Goal: Information Seeking & Learning: Understand process/instructions

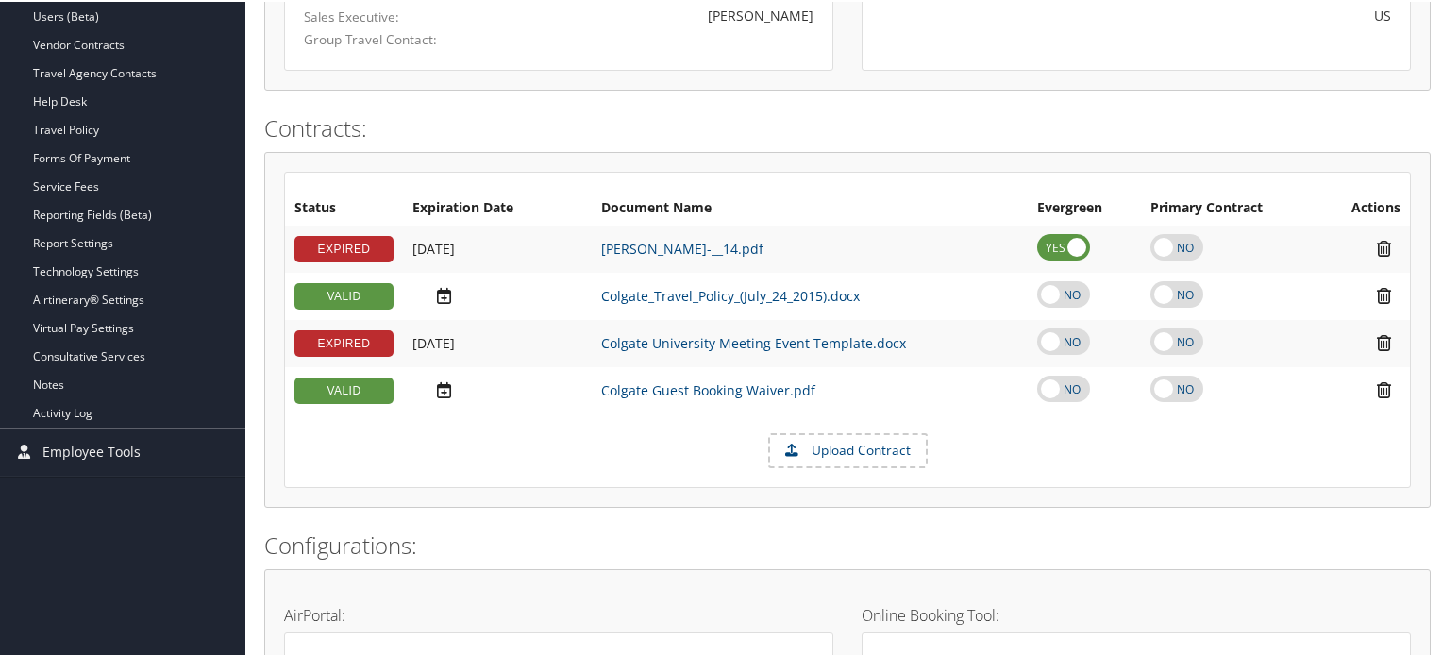
scroll to position [247, 0]
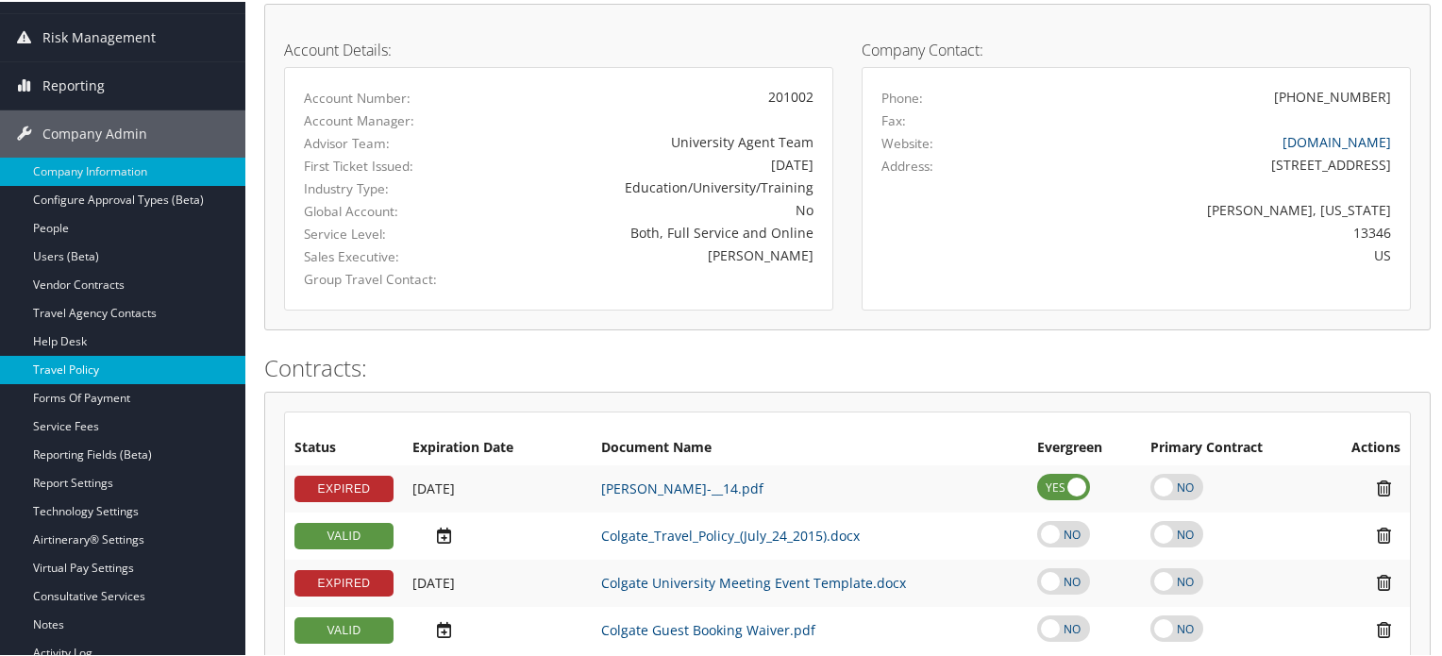
click at [128, 372] on link "Travel Policy" at bounding box center [122, 368] width 245 height 28
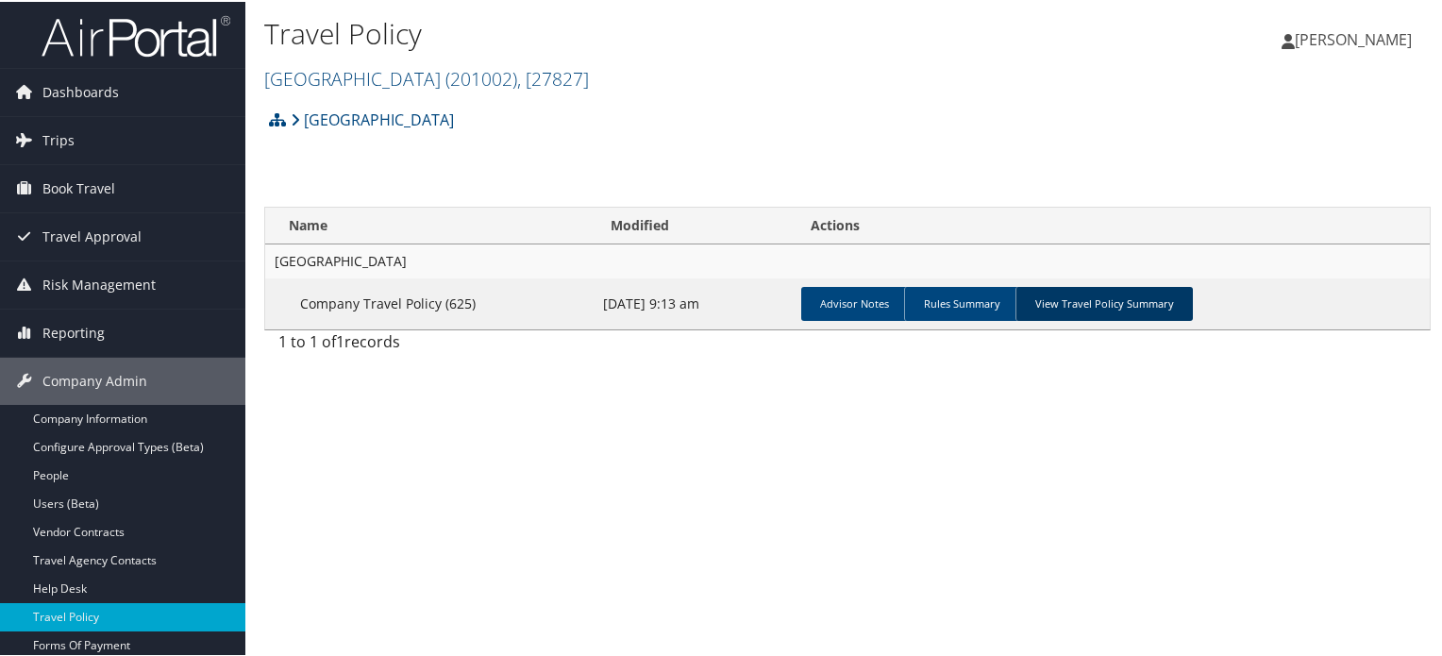
click at [1039, 314] on link "View Travel Policy Summary" at bounding box center [1103, 302] width 177 height 34
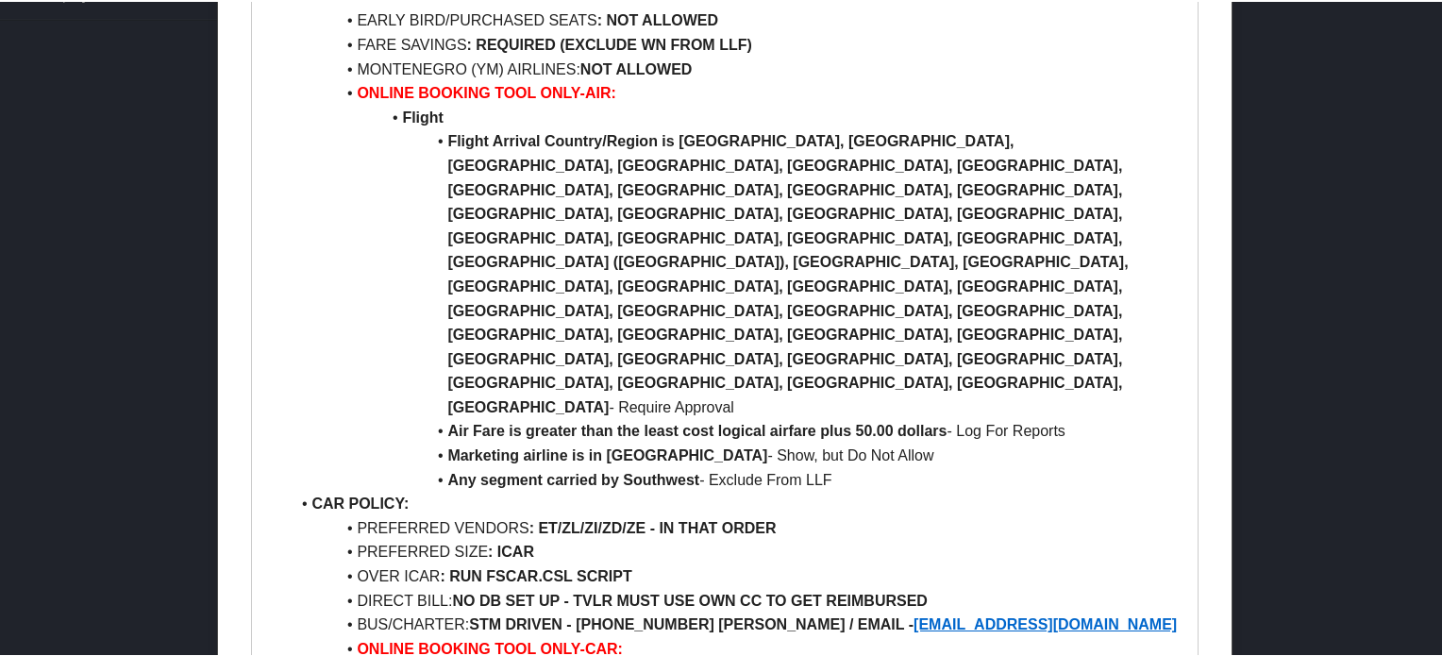
scroll to position [1038, 0]
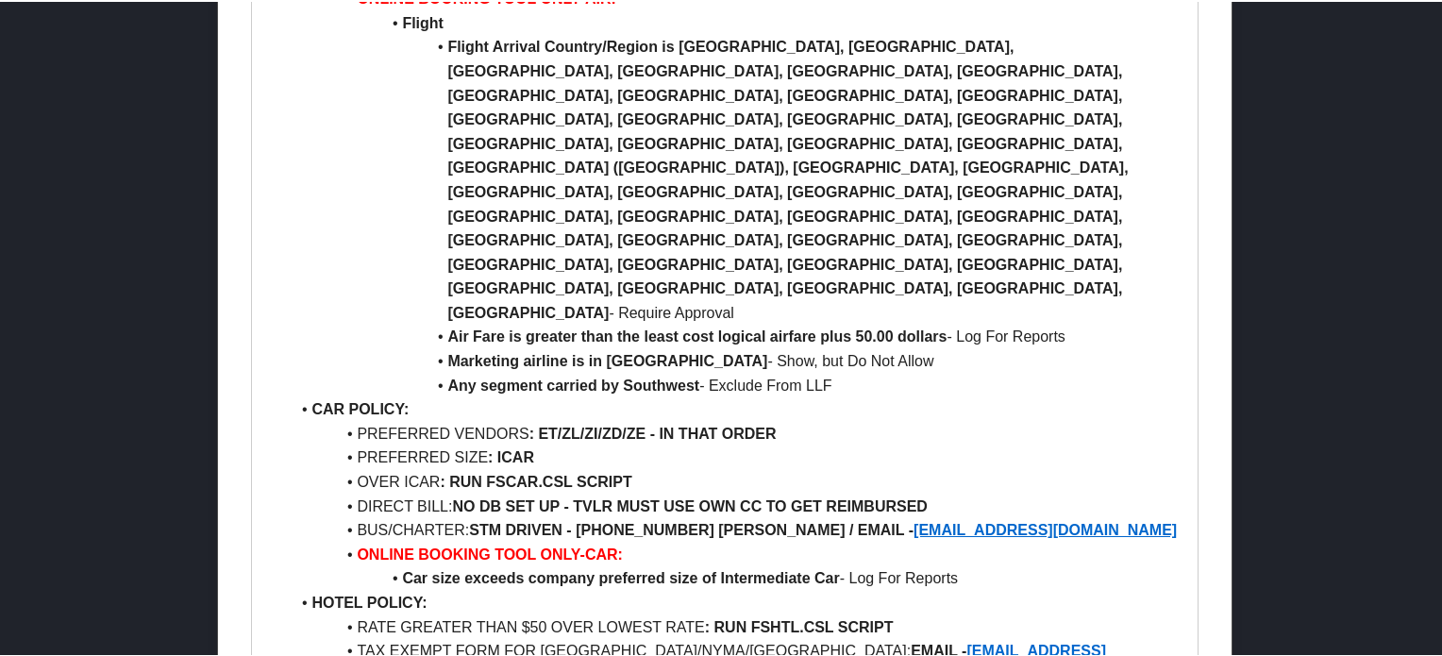
drag, startPoint x: 362, startPoint y: 422, endPoint x: 584, endPoint y: 428, distance: 221.8
drag, startPoint x: 466, startPoint y: 434, endPoint x: 607, endPoint y: 435, distance: 140.6
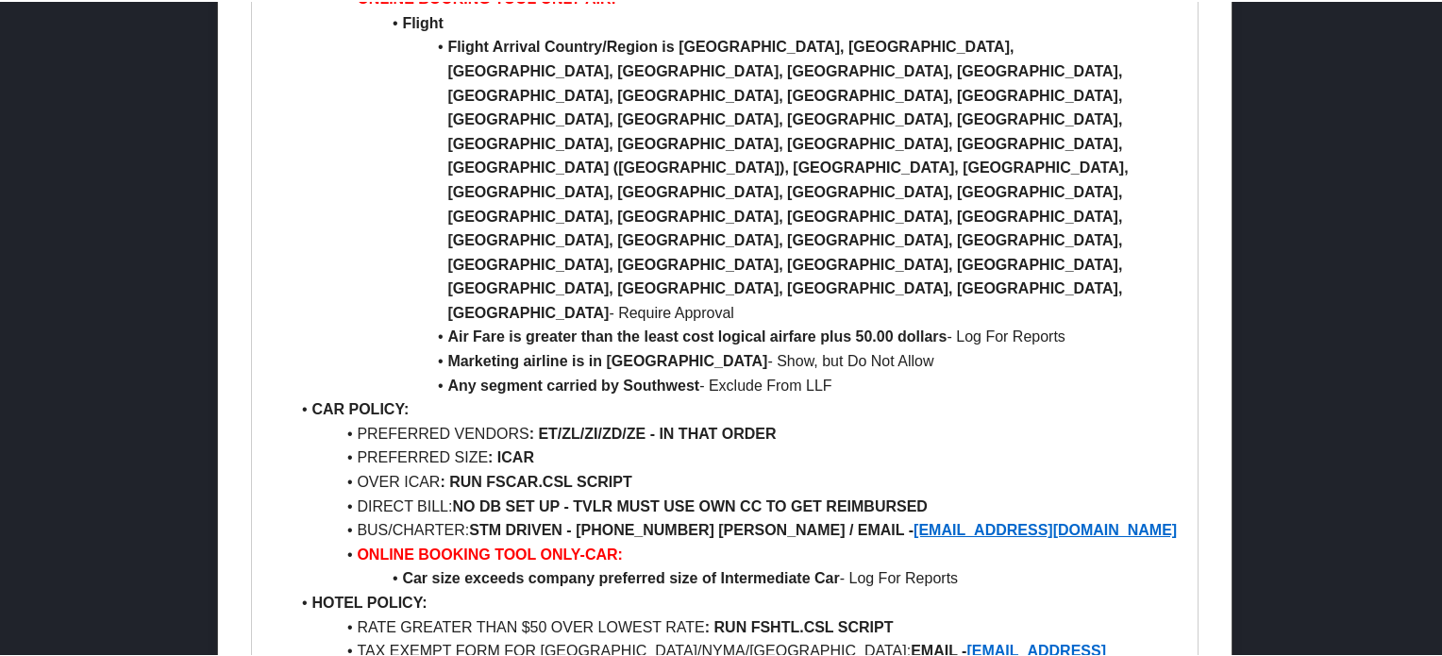
drag, startPoint x: 630, startPoint y: 433, endPoint x: 714, endPoint y: 431, distance: 84.0
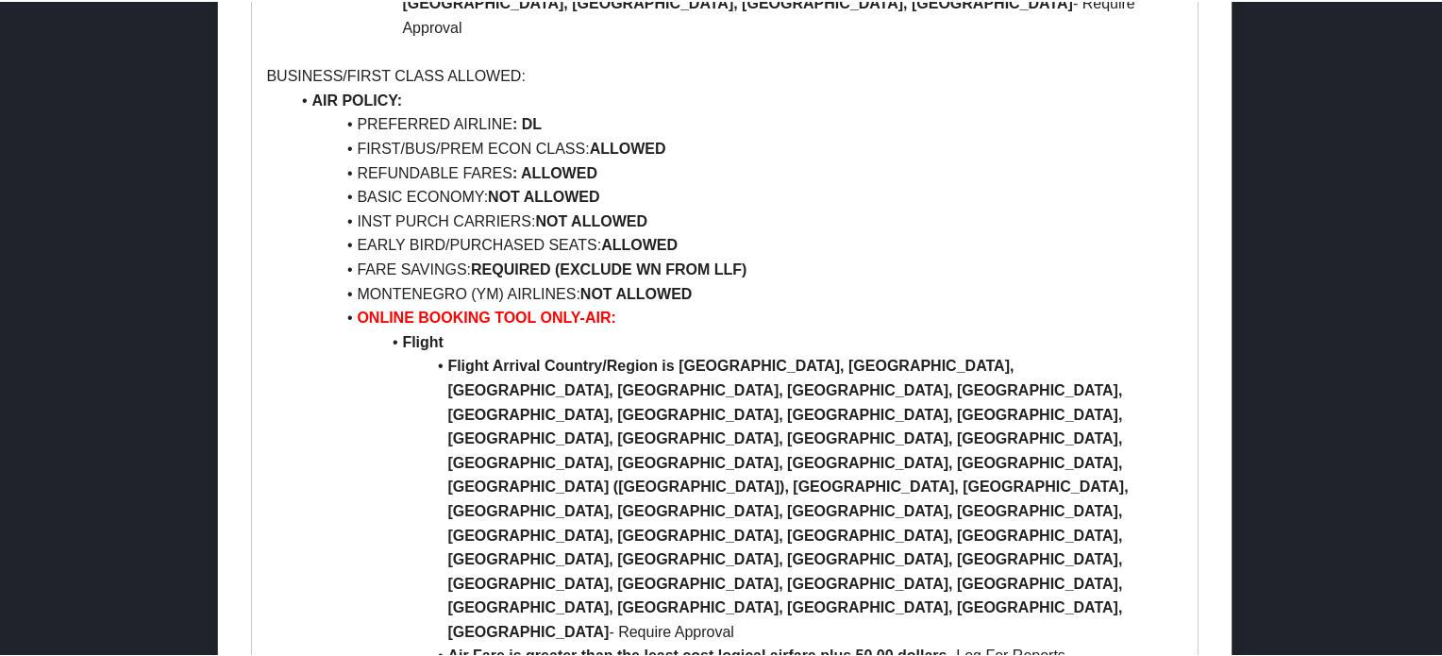
scroll to position [2329, 0]
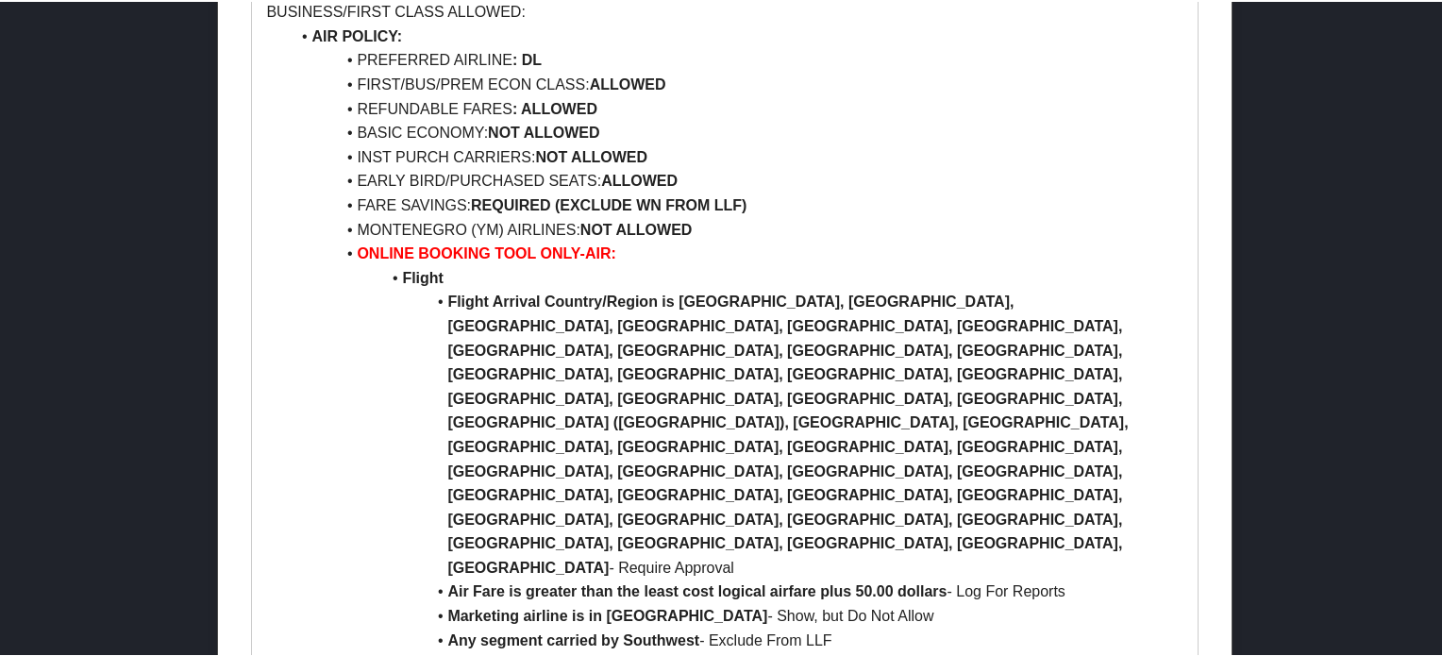
drag, startPoint x: 347, startPoint y: 386, endPoint x: 718, endPoint y: 400, distance: 371.1
